Goal: Task Accomplishment & Management: Use online tool/utility

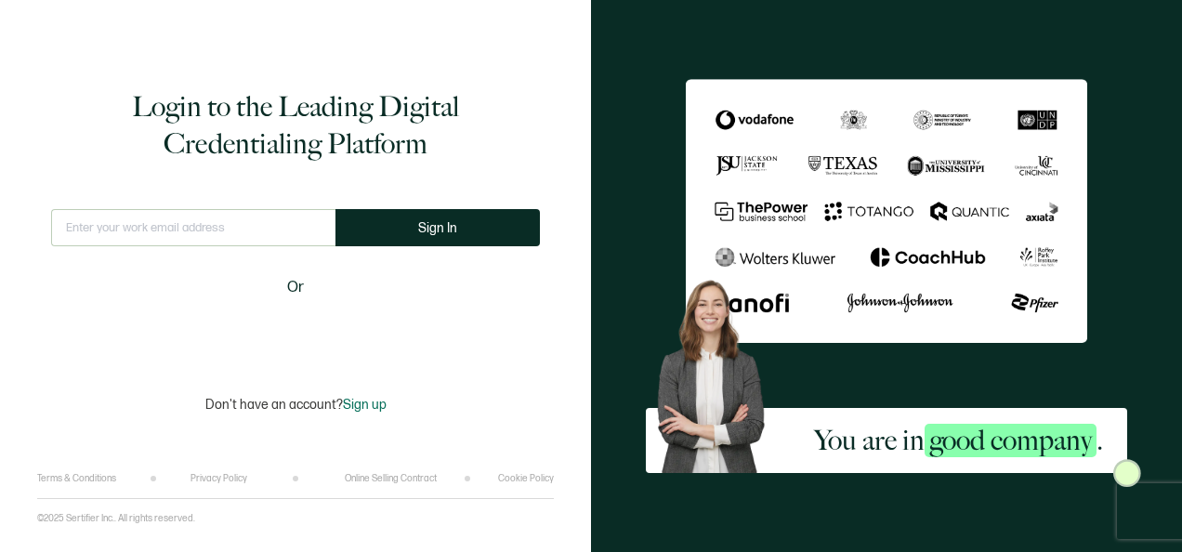
click at [258, 257] on div "This doesn't look like a valid email." at bounding box center [193, 235] width 284 height 53
click at [210, 228] on input "text" at bounding box center [193, 227] width 284 height 37
type input "[PERSON_NAME][EMAIL_ADDRESS][PERSON_NAME][DOMAIN_NAME]"
click at [468, 200] on div "Login to the Leading Digital Credentialing Platform [PERSON_NAME][EMAIL_ADDRESS…" at bounding box center [295, 250] width 517 height 445
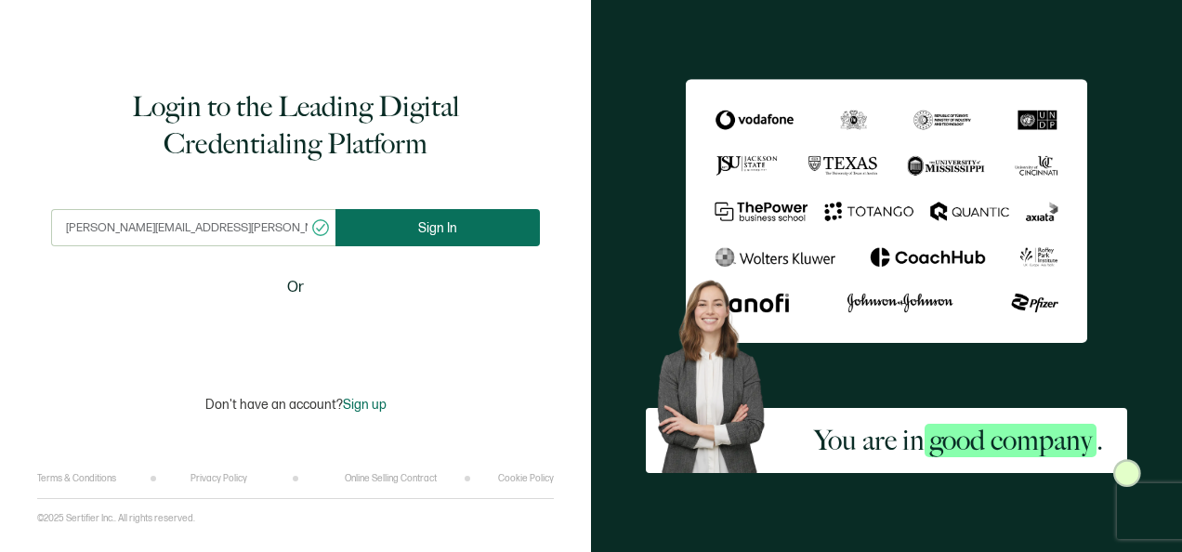
click at [470, 221] on button "Sign In" at bounding box center [438, 227] width 204 height 37
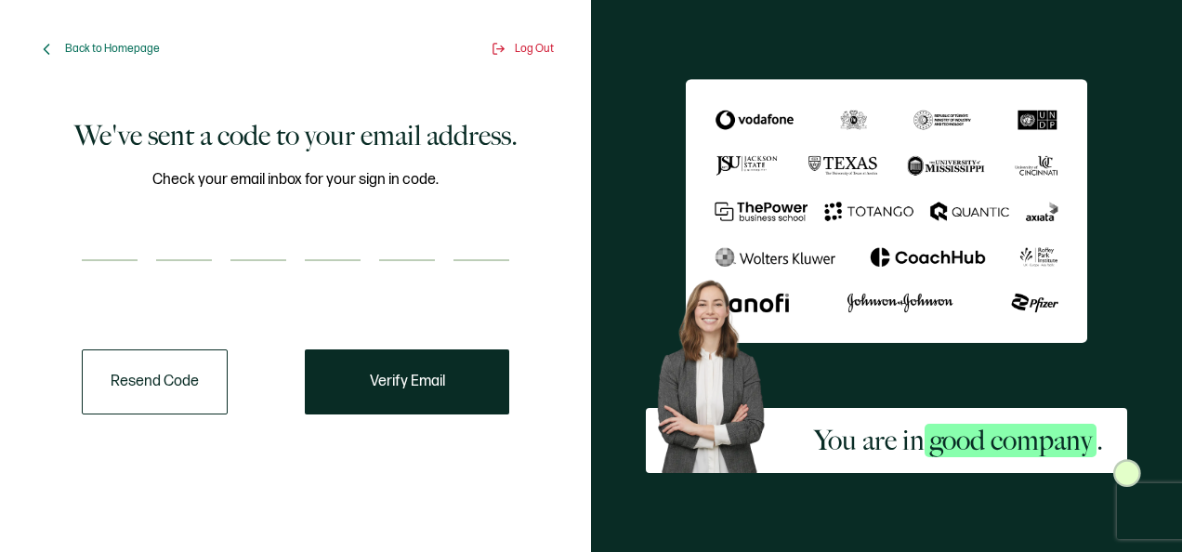
click at [122, 243] on input "number" at bounding box center [110, 242] width 56 height 37
click at [115, 251] on input "number" at bounding box center [110, 242] width 56 height 37
type input "6"
type input "3"
type input "0"
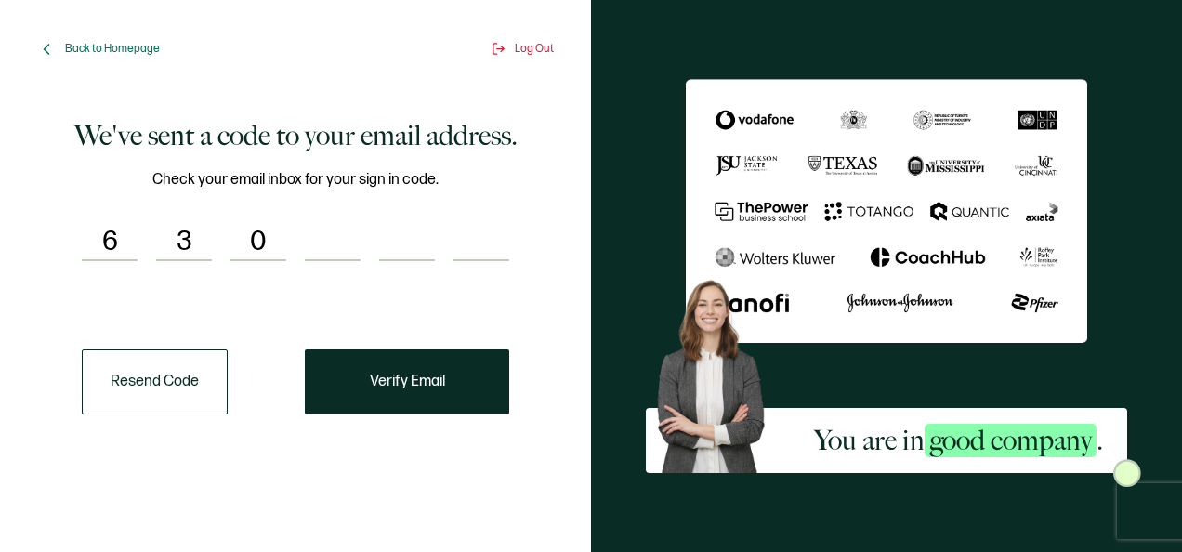
type input "5"
type input "9"
type input "0"
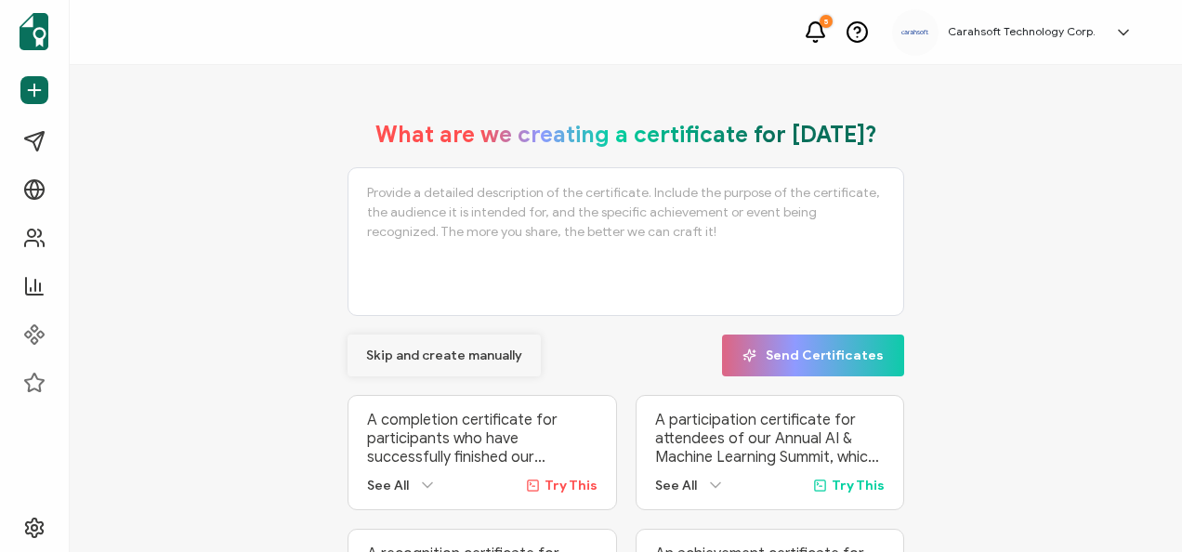
click at [405, 349] on span "Skip and create manually" at bounding box center [444, 355] width 156 height 13
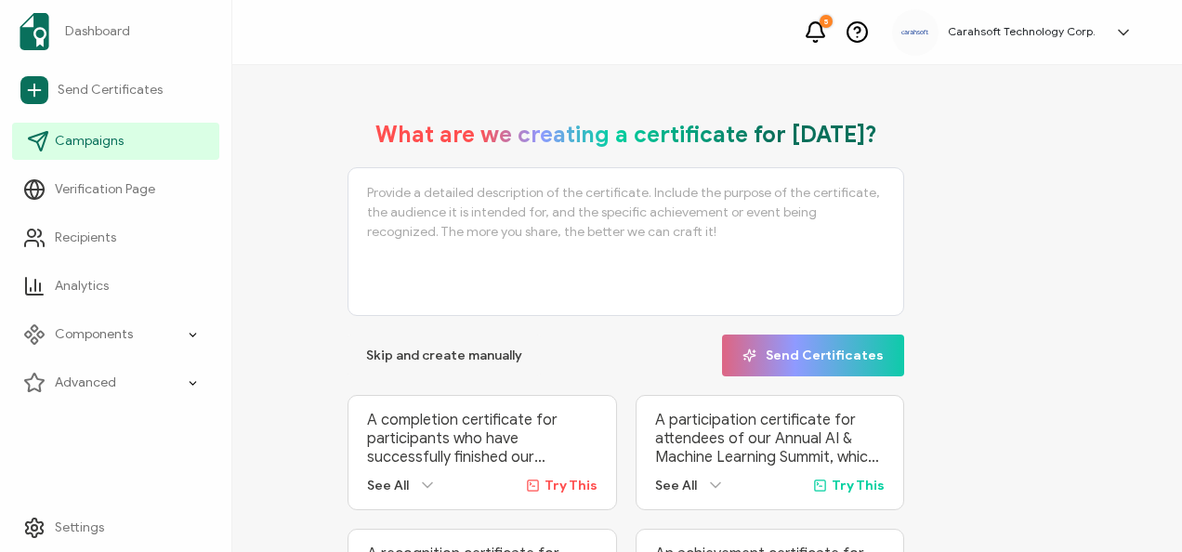
click at [113, 141] on span "Campaigns" at bounding box center [89, 141] width 69 height 19
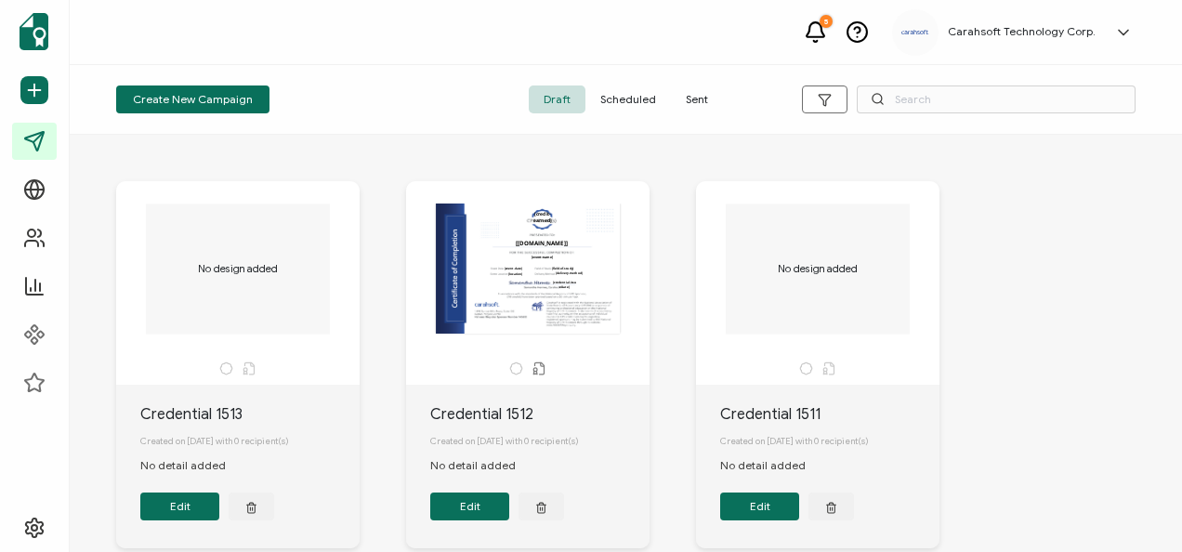
click at [685, 113] on span "Sent" at bounding box center [697, 100] width 52 height 28
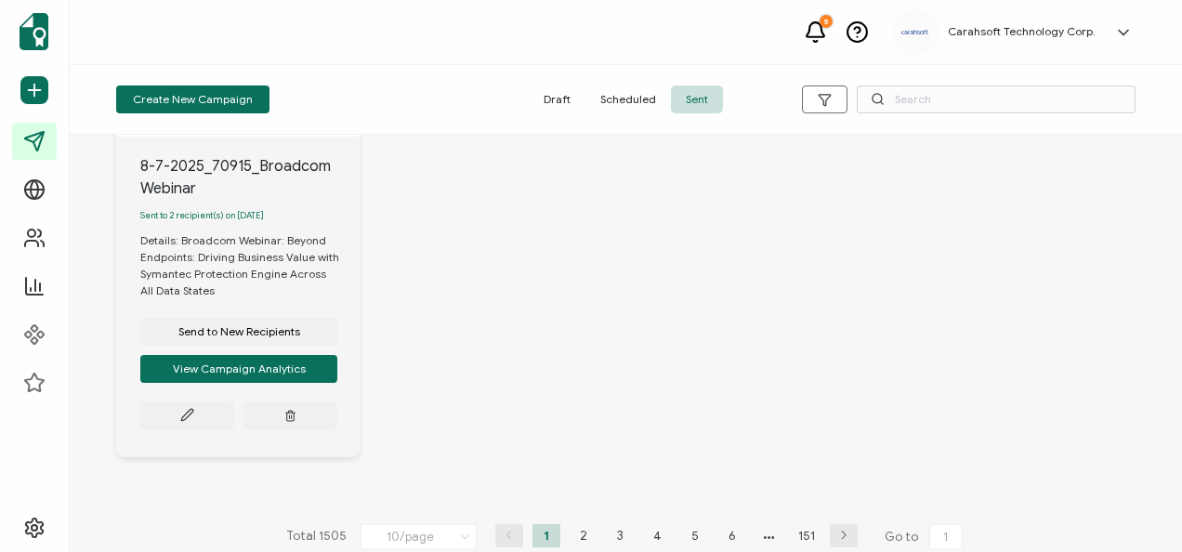
scroll to position [1933, 0]
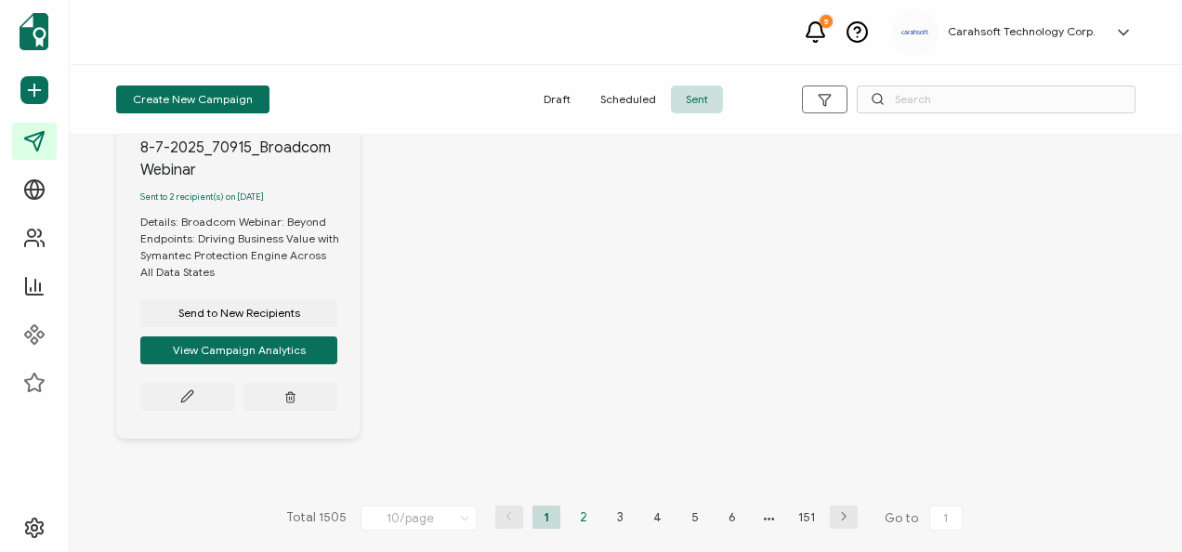
click at [580, 511] on li "2" at bounding box center [584, 517] width 28 height 23
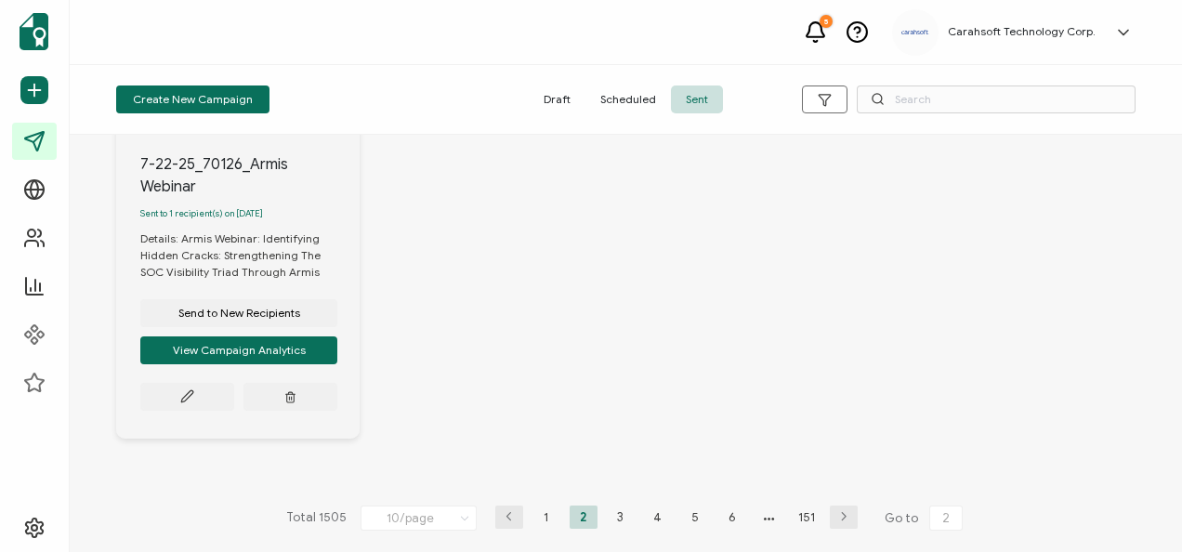
scroll to position [1928, 0]
click at [611, 515] on li "3" at bounding box center [621, 517] width 28 height 23
click at [645, 521] on li "4" at bounding box center [658, 517] width 28 height 23
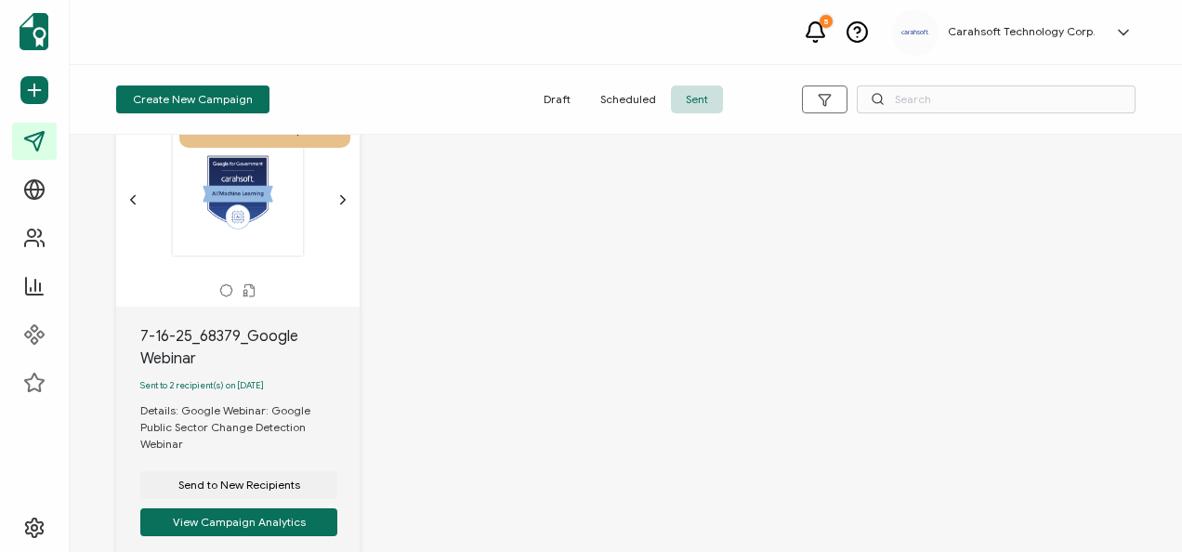
scroll to position [1878, 0]
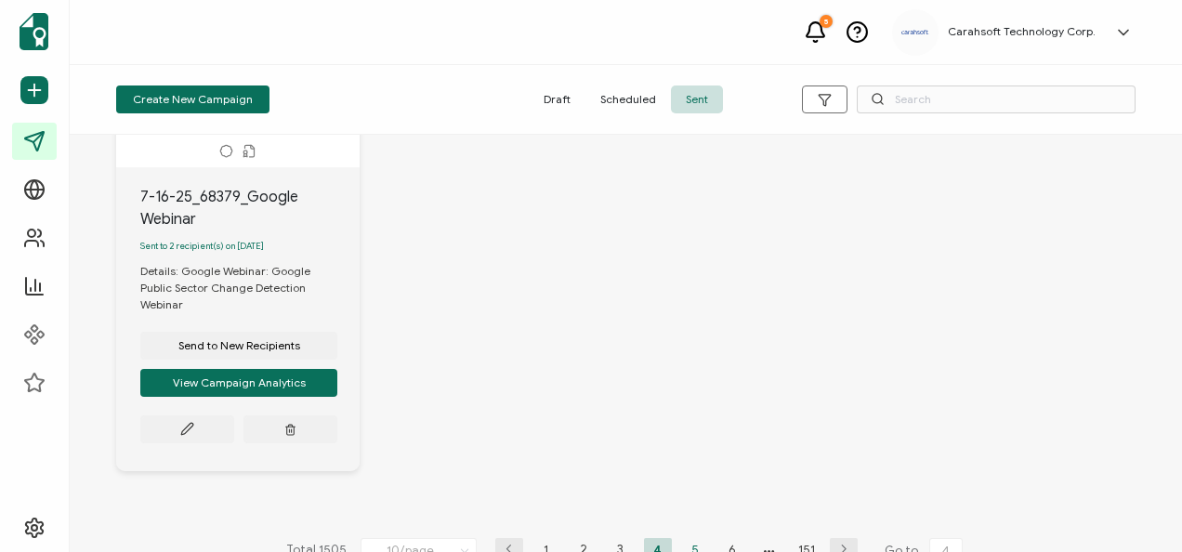
click at [695, 525] on li "5" at bounding box center [695, 549] width 28 height 23
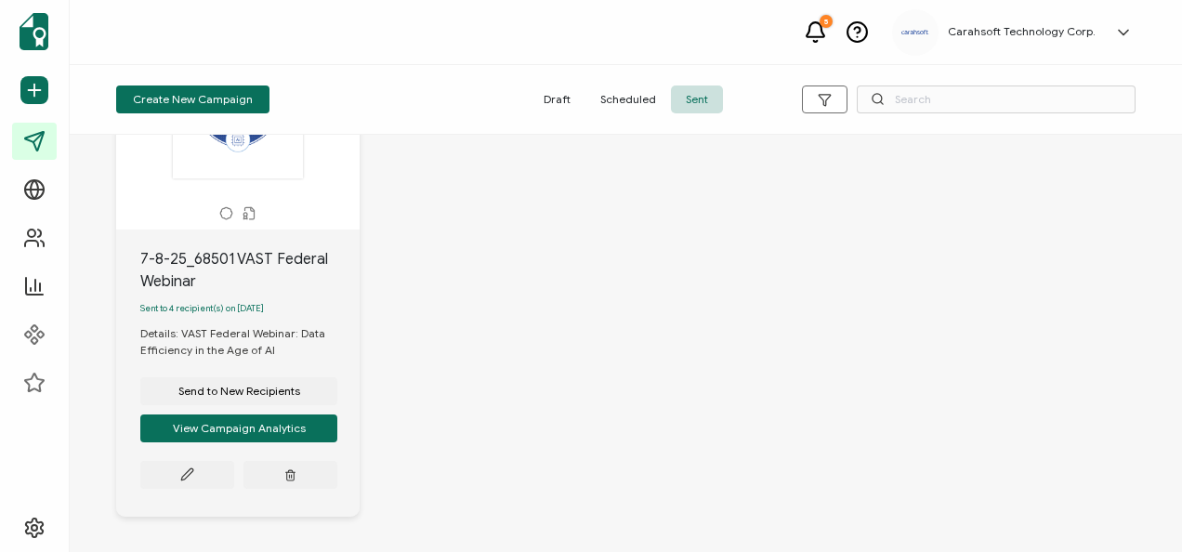
scroll to position [1894, 0]
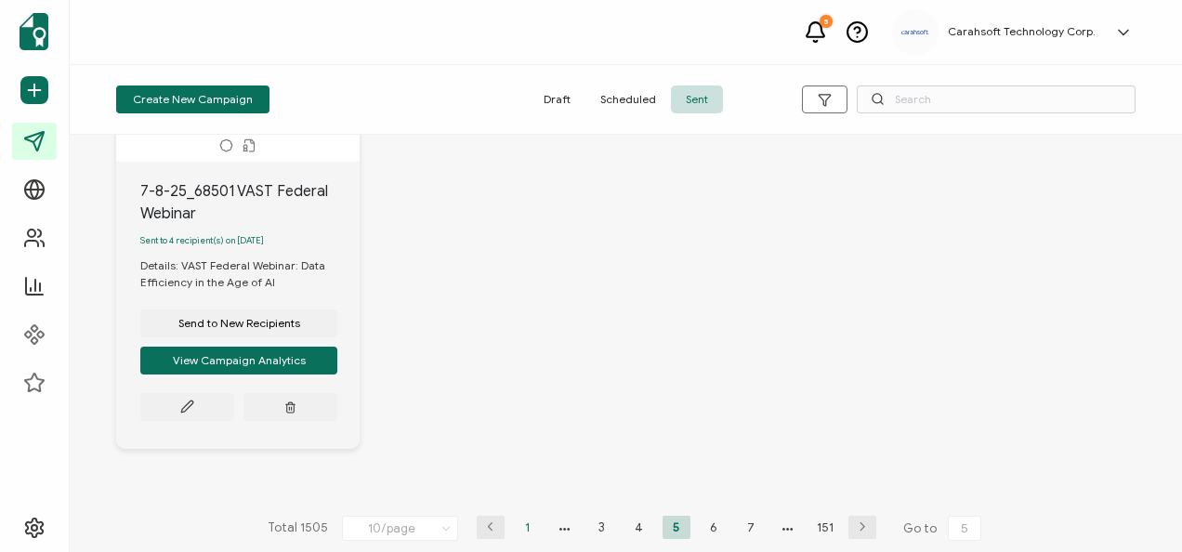
click at [526, 521] on li "1" at bounding box center [528, 527] width 28 height 23
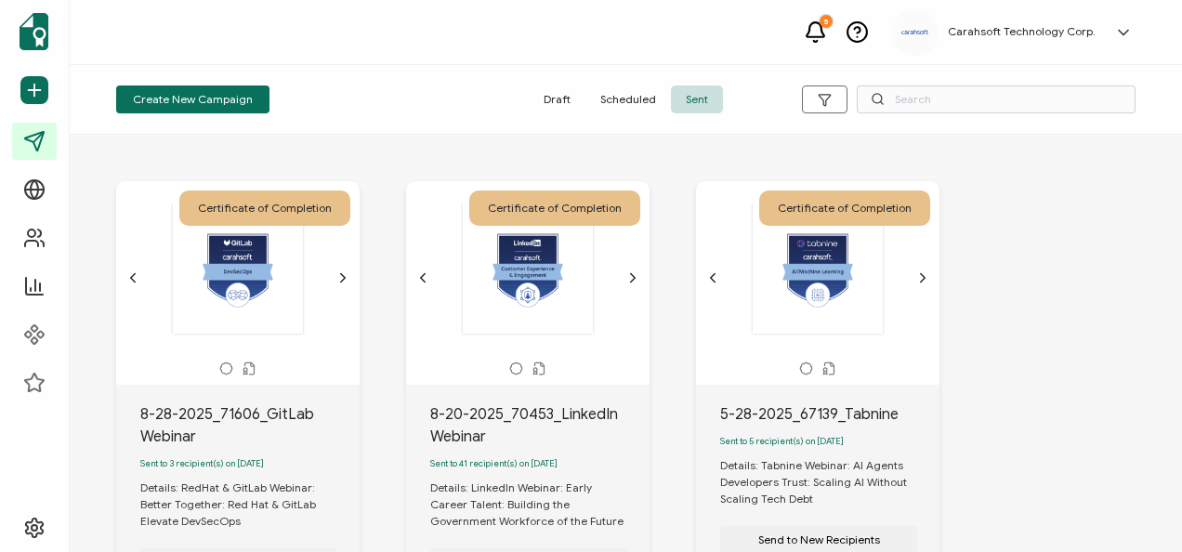
click at [925, 113] on div "Create New Campaign Draft Scheduled Sent" at bounding box center [626, 100] width 1113 height 70
click at [897, 106] on input "text" at bounding box center [996, 100] width 279 height 28
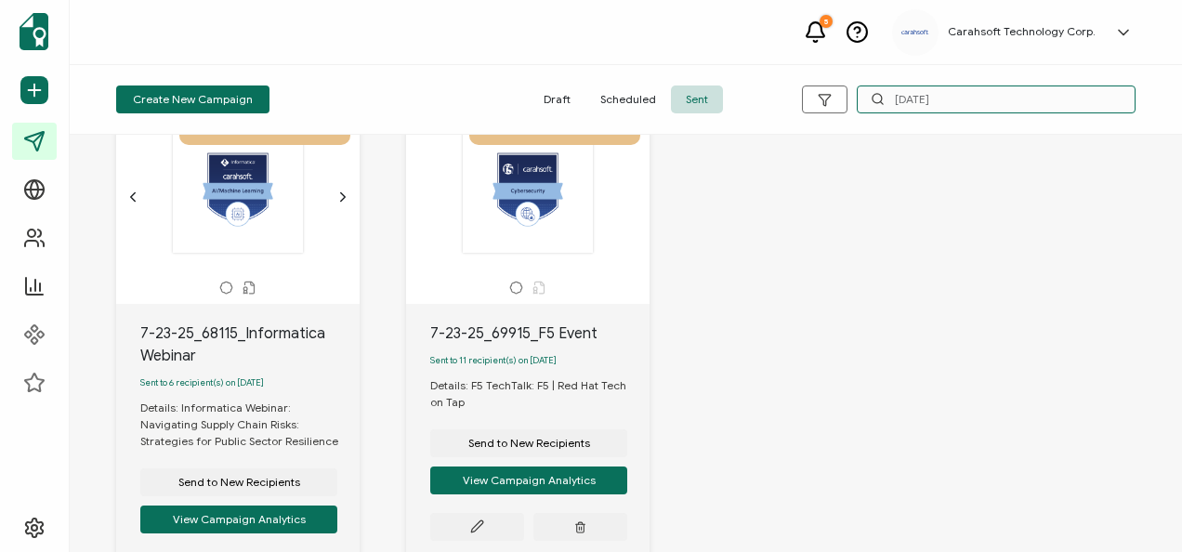
scroll to position [654, 0]
type input "[DATE]"
click at [482, 520] on icon at bounding box center [477, 527] width 14 height 14
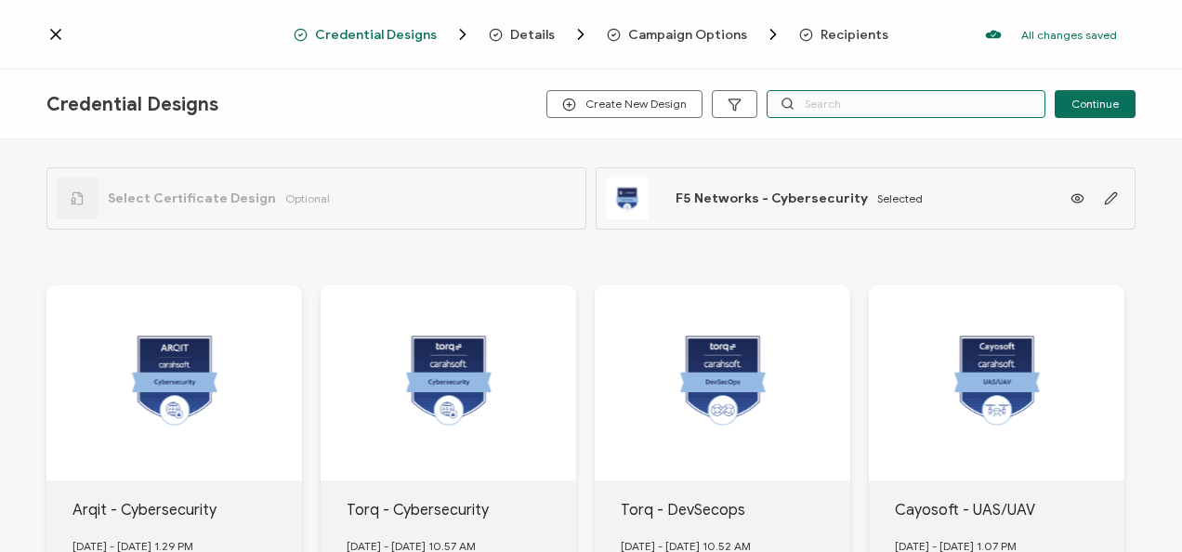
click at [854, 106] on input "text" at bounding box center [906, 104] width 279 height 28
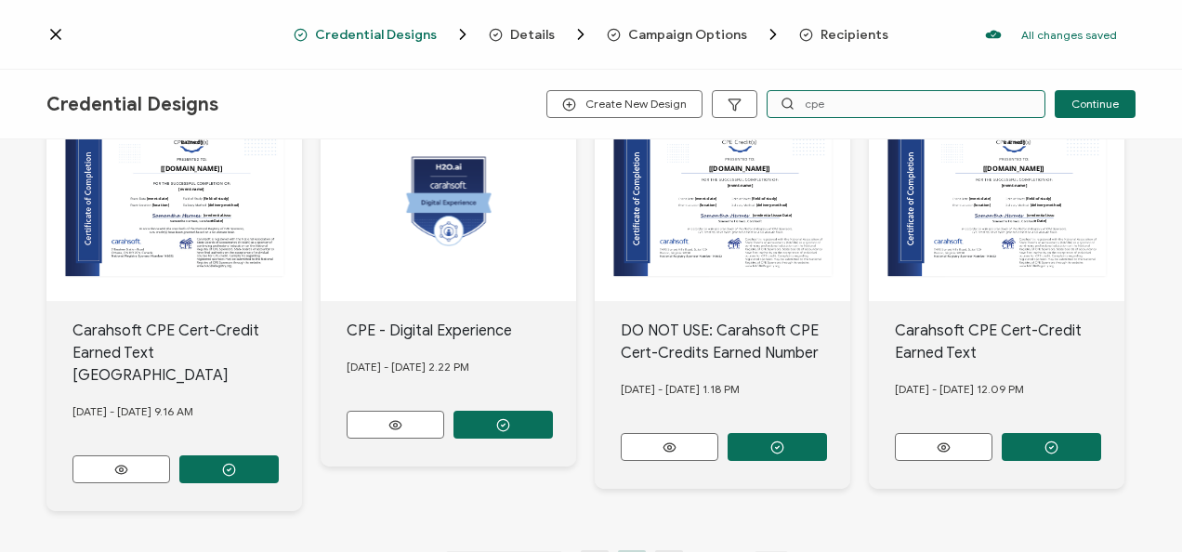
scroll to position [329, 0]
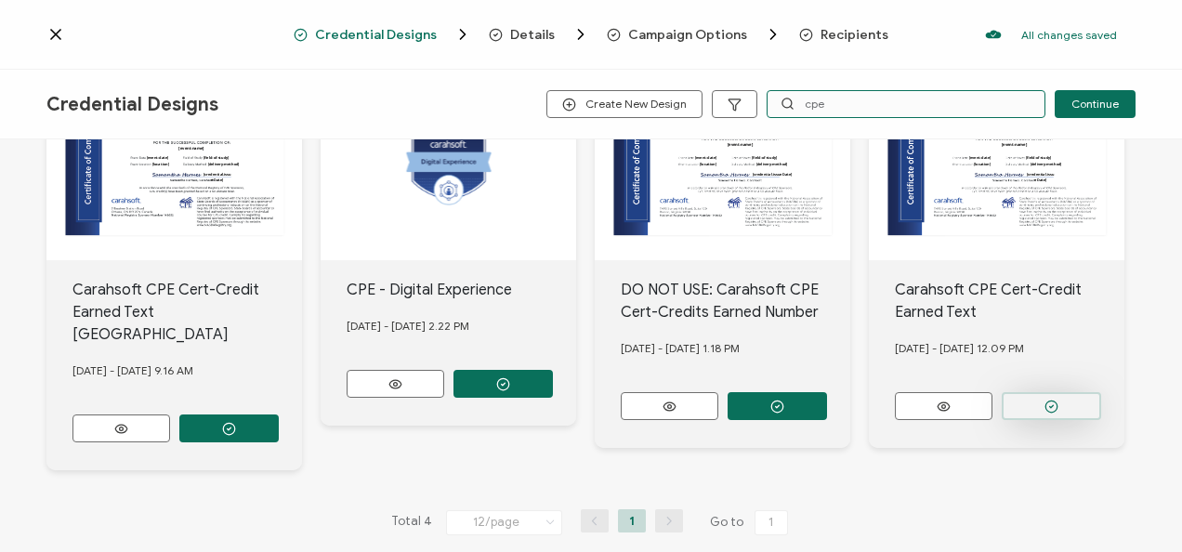
type input "cpe"
click at [1019, 401] on button "button" at bounding box center [1051, 406] width 99 height 28
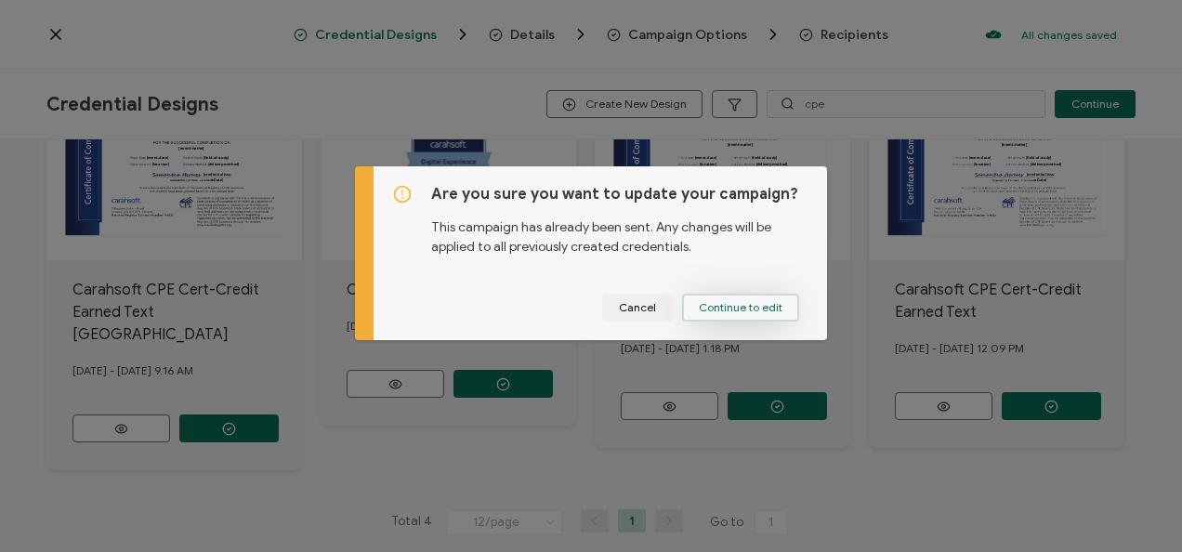
click at [764, 302] on span "Continue to edit" at bounding box center [741, 307] width 84 height 11
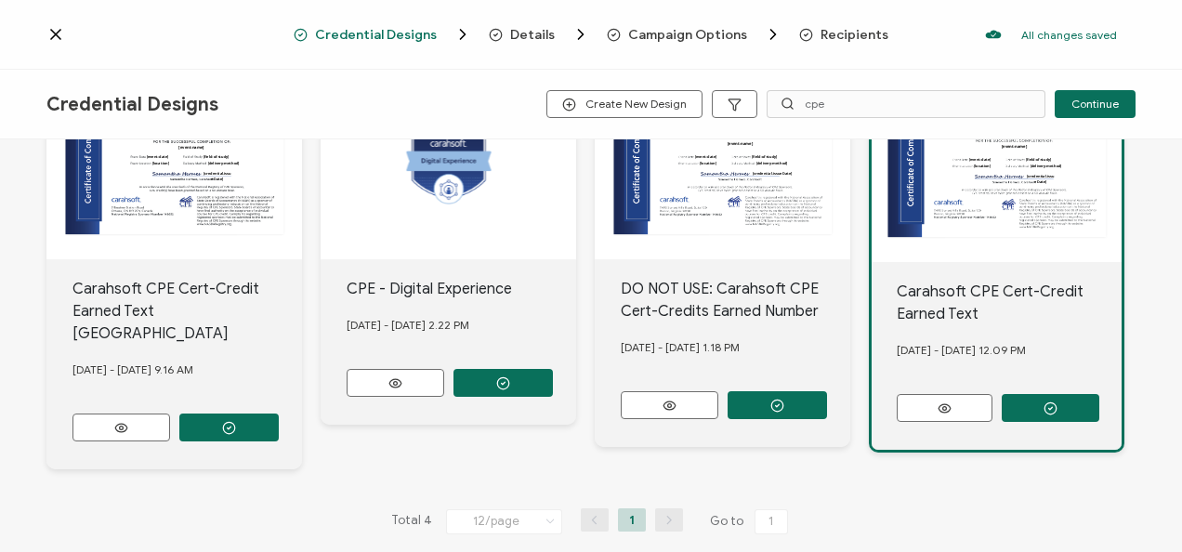
scroll to position [0, 0]
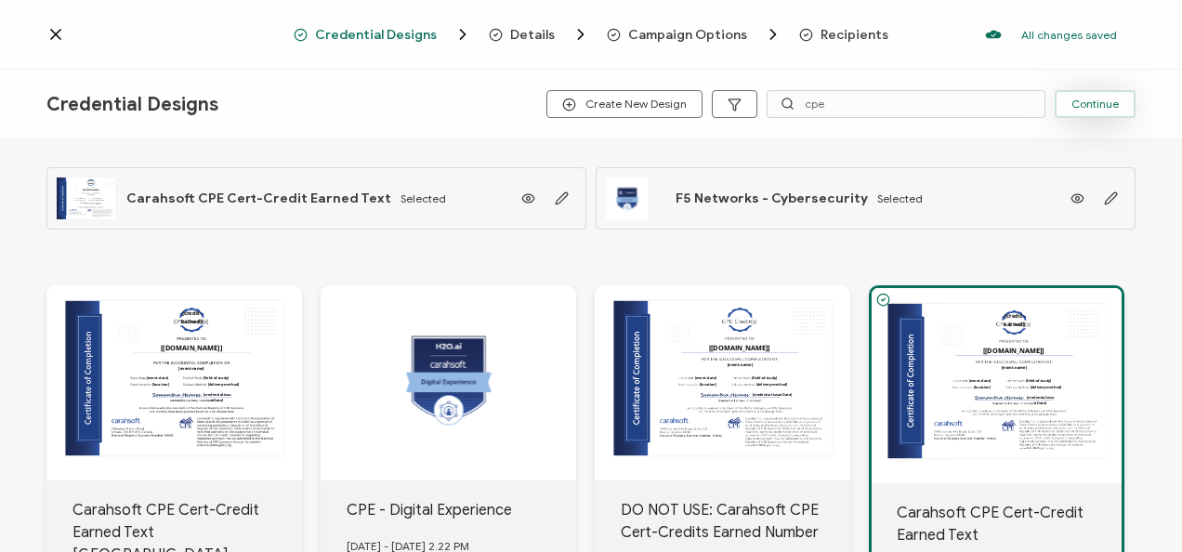
click at [1092, 102] on span "Continue" at bounding box center [1095, 104] width 47 height 11
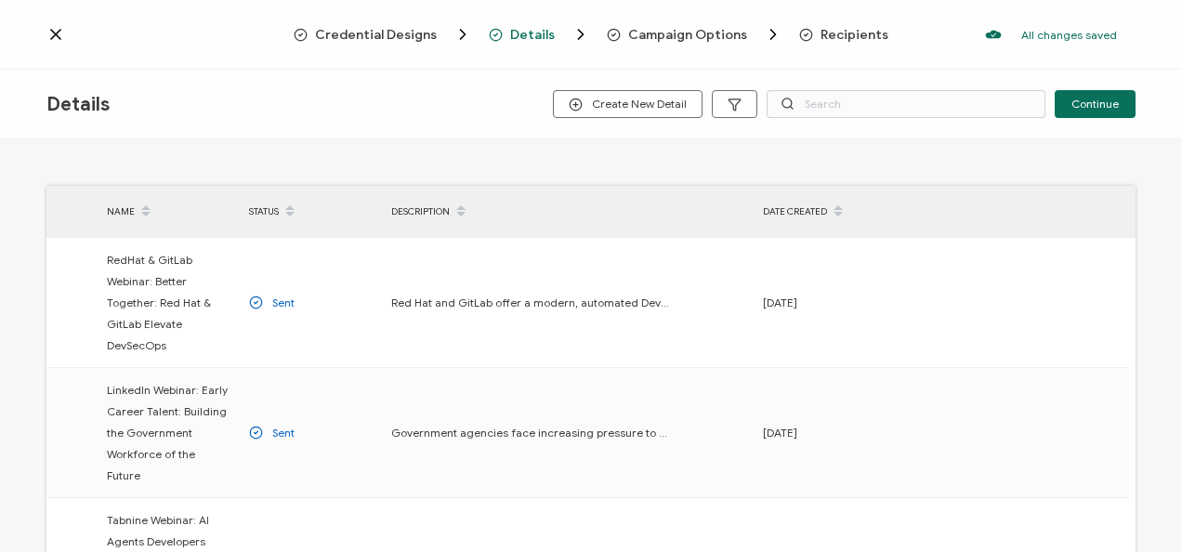
click at [1092, 102] on span "Continue" at bounding box center [1095, 104] width 47 height 11
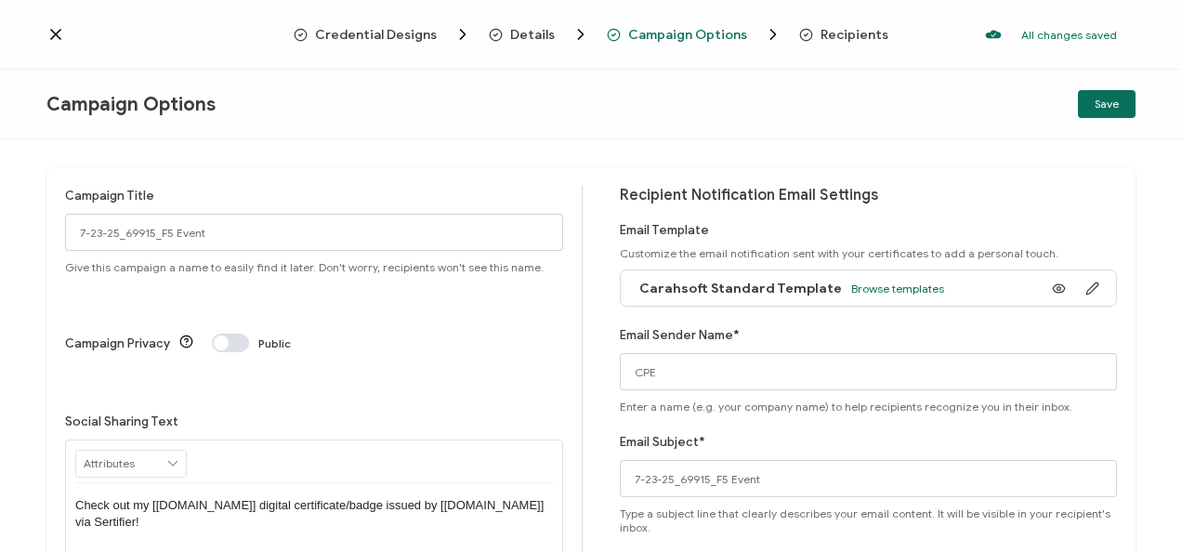
click at [1092, 102] on button "Save" at bounding box center [1107, 104] width 58 height 28
